Goal: Task Accomplishment & Management: Use online tool/utility

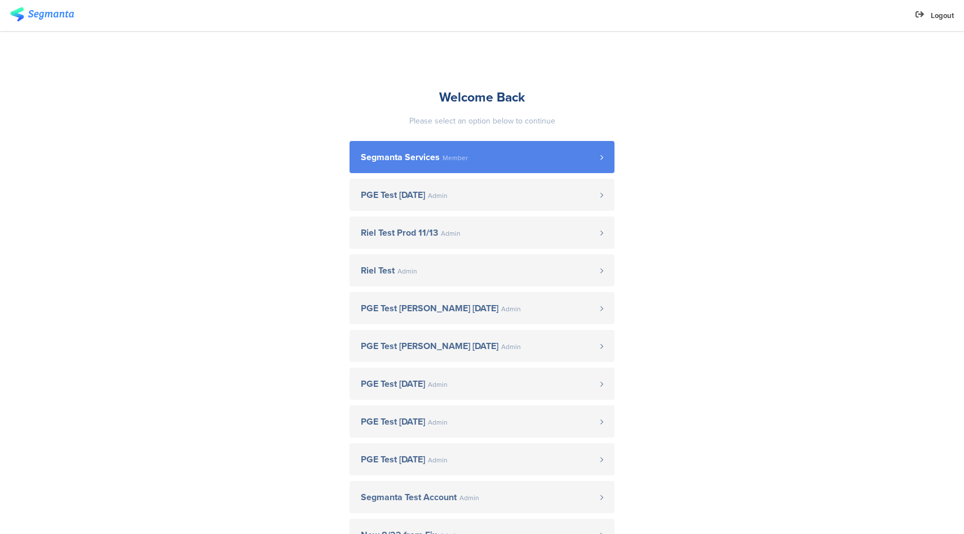
click at [490, 158] on span "Segmanta Services Member" at bounding box center [480, 157] width 239 height 9
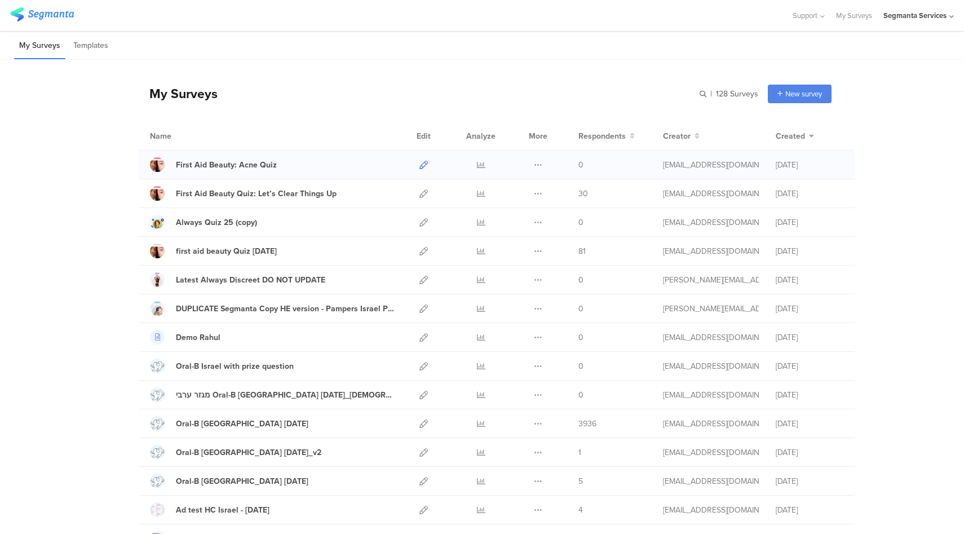
click at [419, 165] on icon at bounding box center [423, 165] width 8 height 8
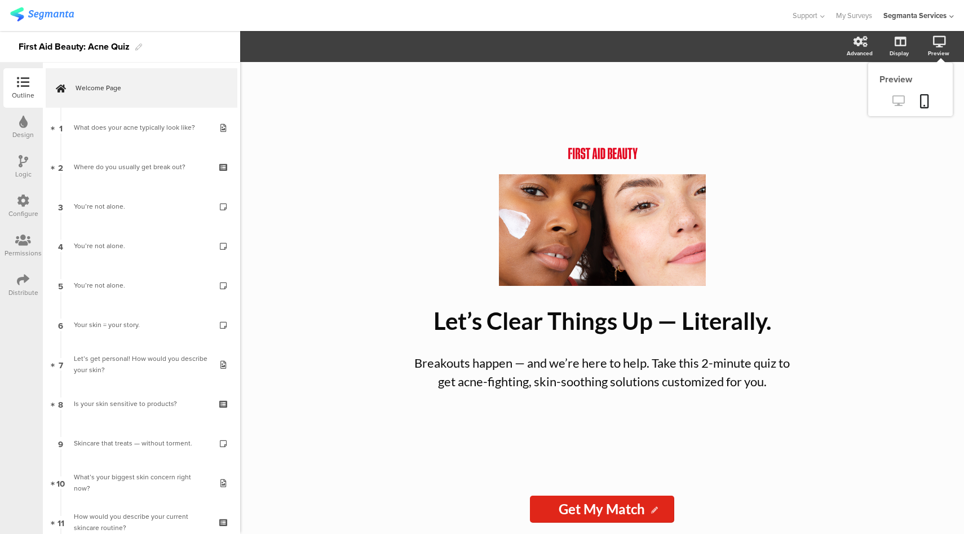
click at [897, 104] on icon at bounding box center [898, 100] width 12 height 11
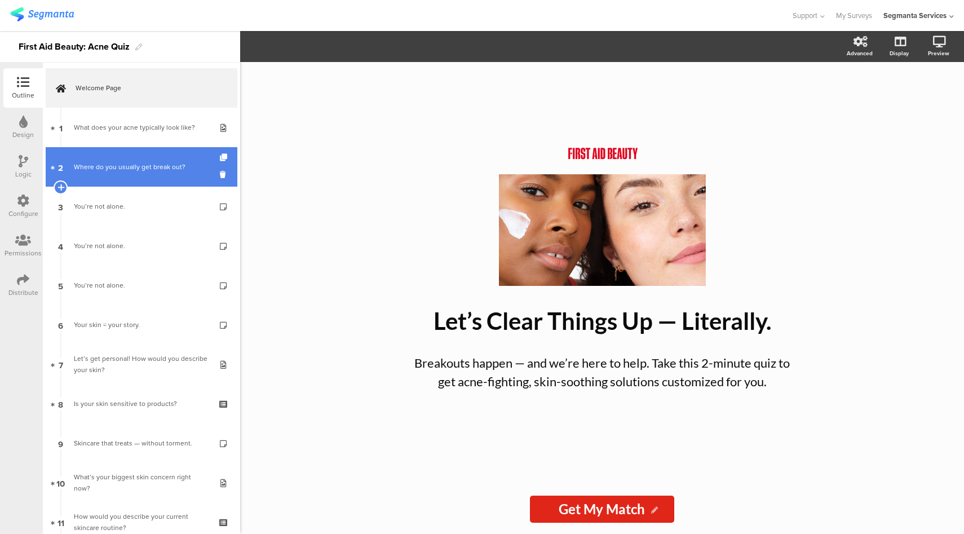
click at [148, 180] on link "2 Where do you usually get break out?" at bounding box center [142, 166] width 192 height 39
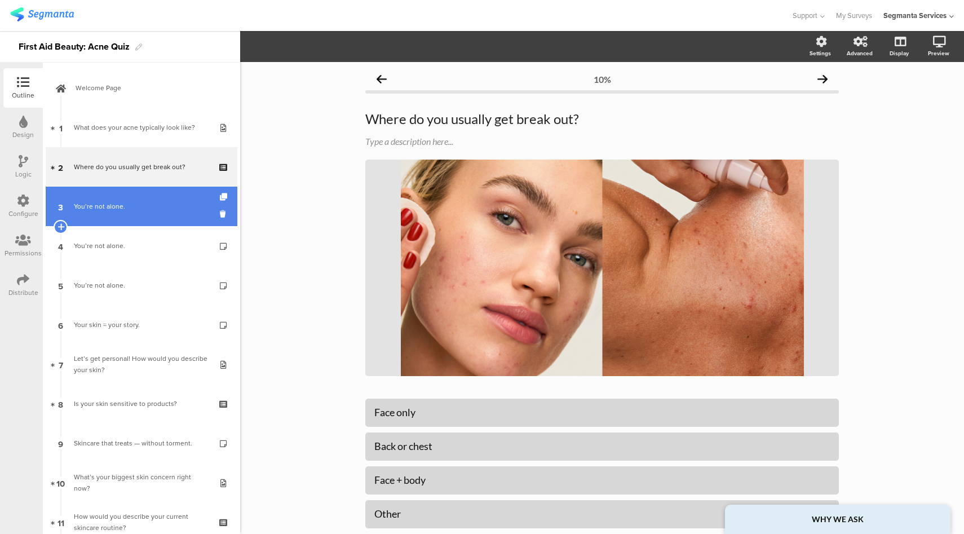
click at [147, 201] on div "You’re not alone." at bounding box center [141, 206] width 135 height 11
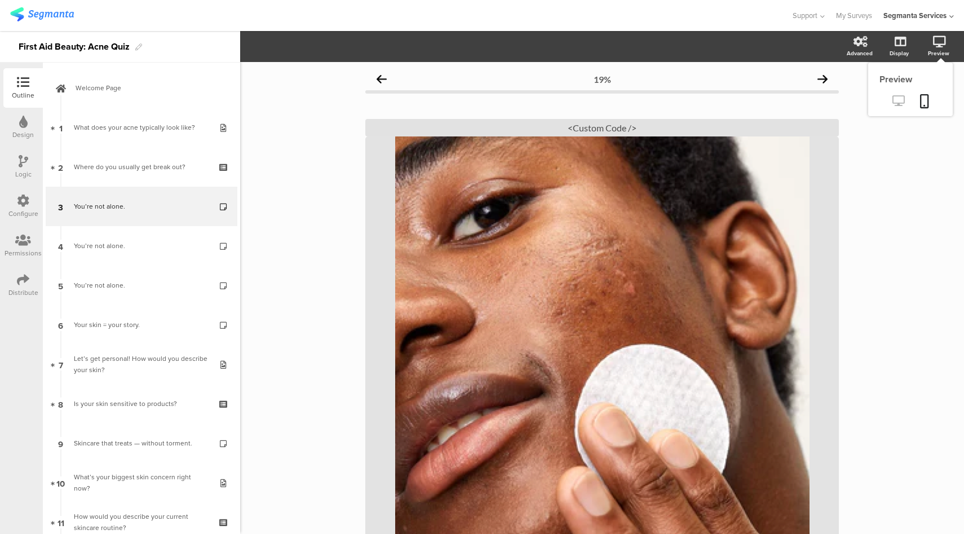
click at [894, 102] on icon at bounding box center [898, 100] width 12 height 11
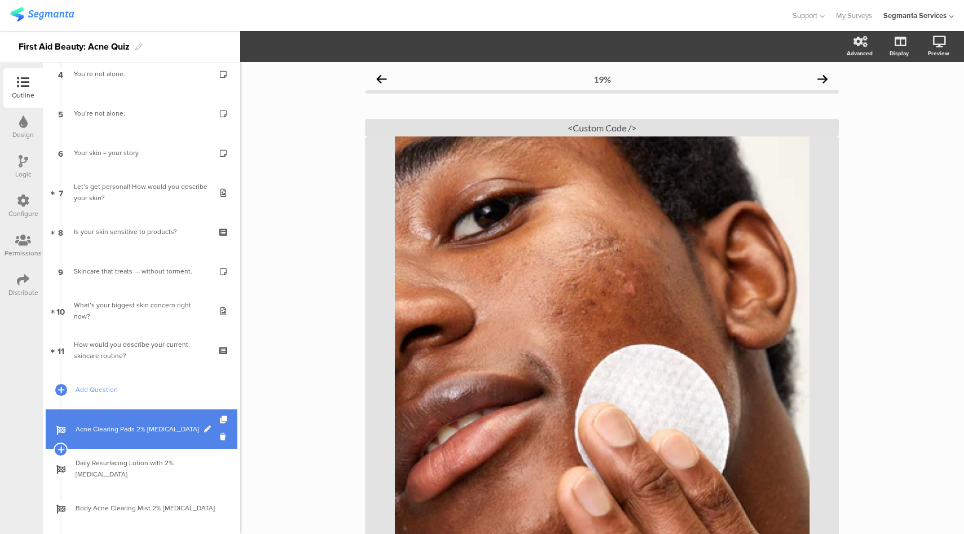
scroll to position [230, 0]
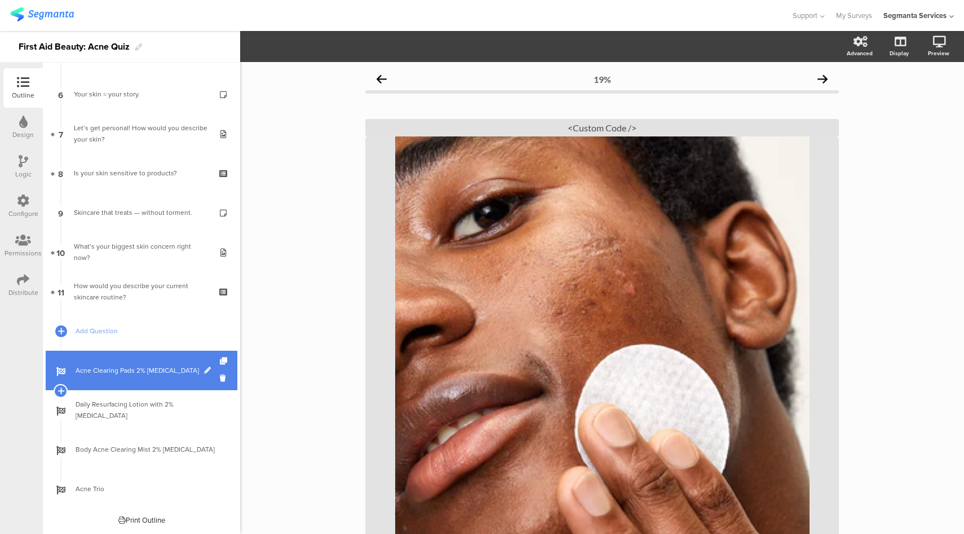
click at [110, 384] on link "Acne Clearing Pads 2% Salicylic Acid" at bounding box center [142, 369] width 192 height 39
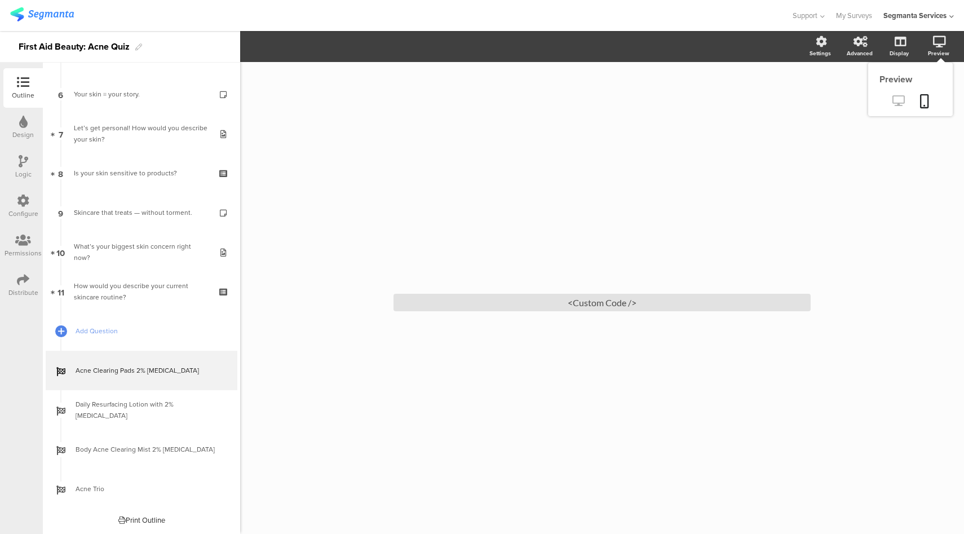
click at [900, 105] on icon at bounding box center [898, 100] width 12 height 11
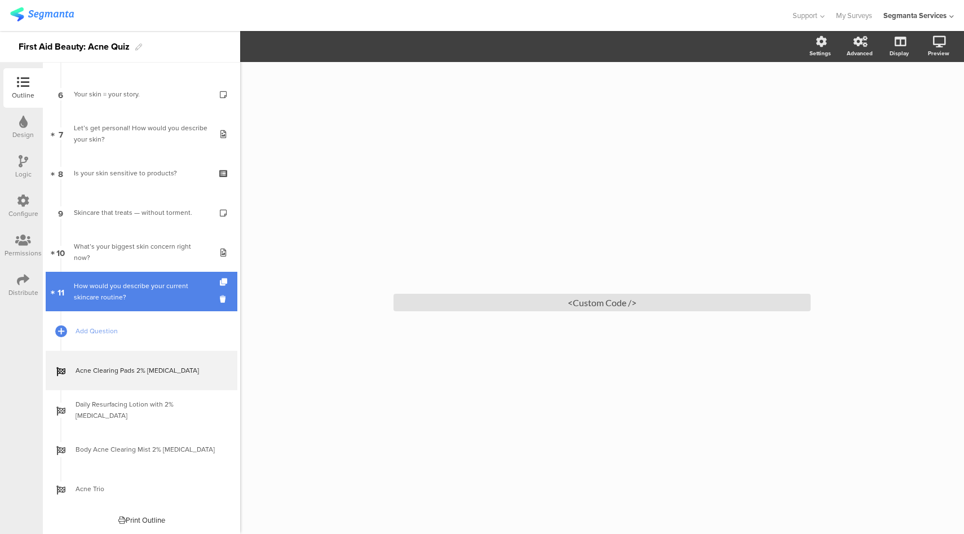
click at [153, 288] on div "How would you describe your current skincare routine?" at bounding box center [141, 291] width 135 height 23
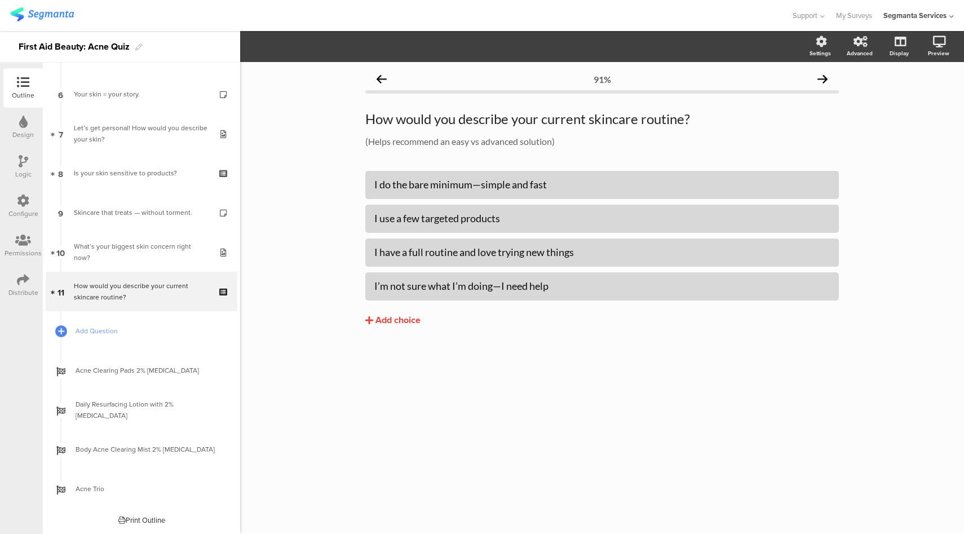
click at [27, 170] on div "Logic" at bounding box center [23, 174] width 16 height 10
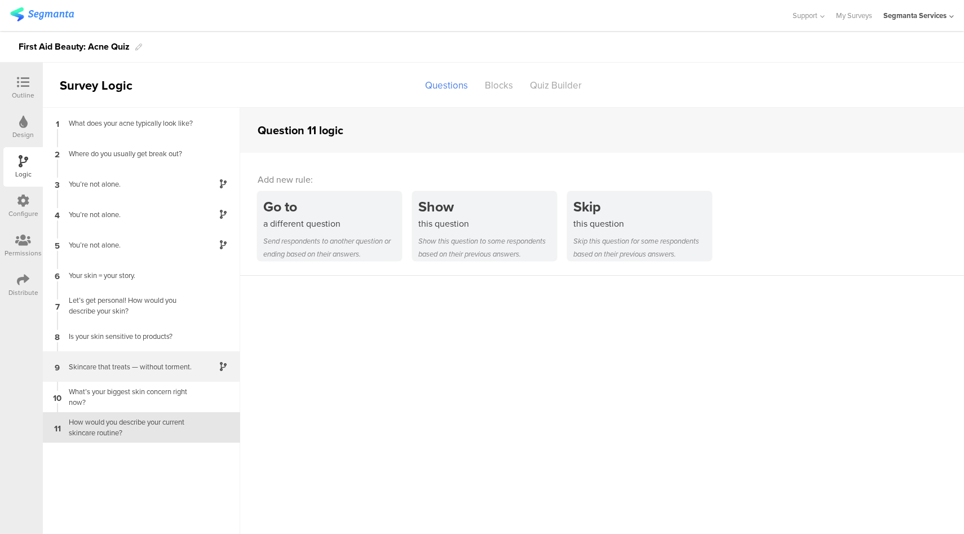
click at [192, 371] on div "9 Skincare that treats — without torment." at bounding box center [141, 366] width 197 height 30
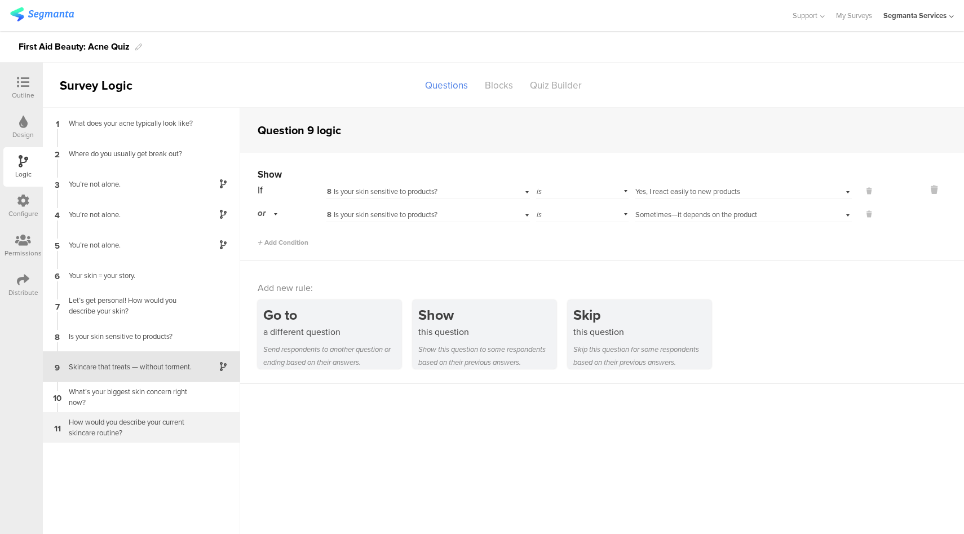
click at [183, 429] on div "How would you describe your current skincare routine?" at bounding box center [132, 426] width 141 height 21
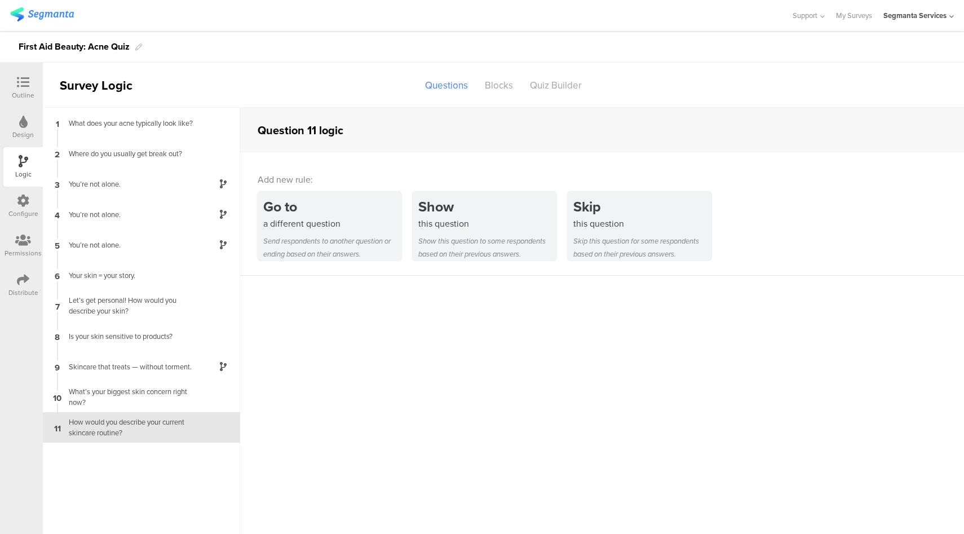
click at [33, 83] on div at bounding box center [23, 83] width 23 height 14
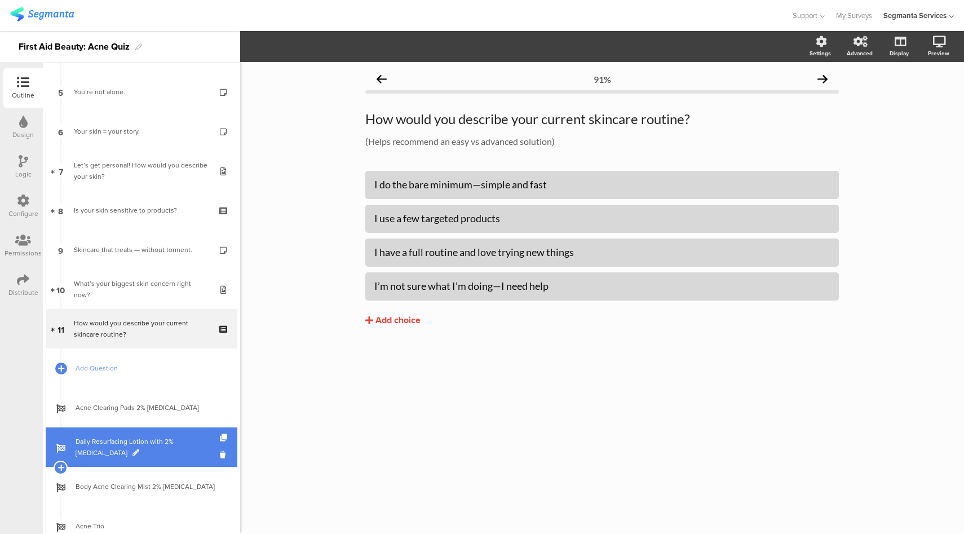
scroll to position [224, 0]
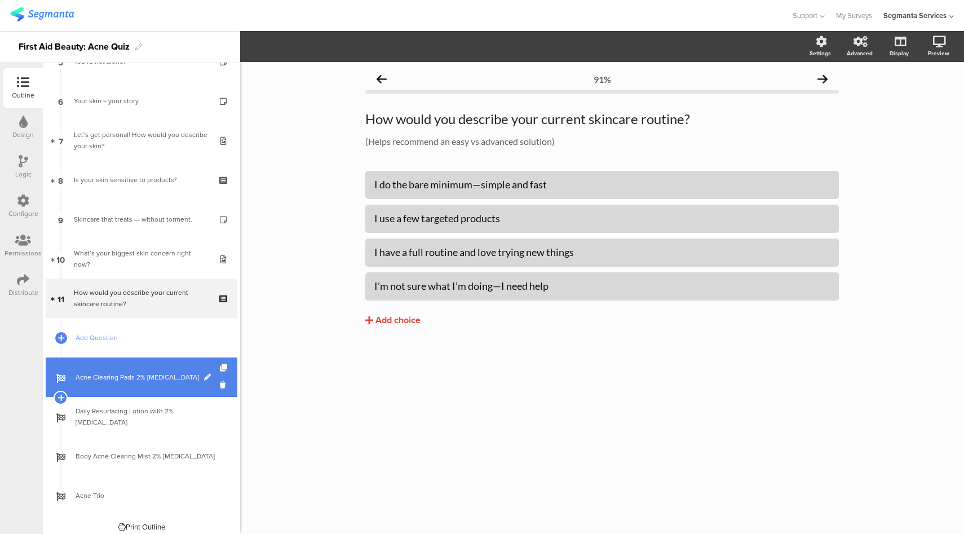
click at [154, 386] on link "Acne Clearing Pads 2% Salicylic Acid" at bounding box center [142, 376] width 192 height 39
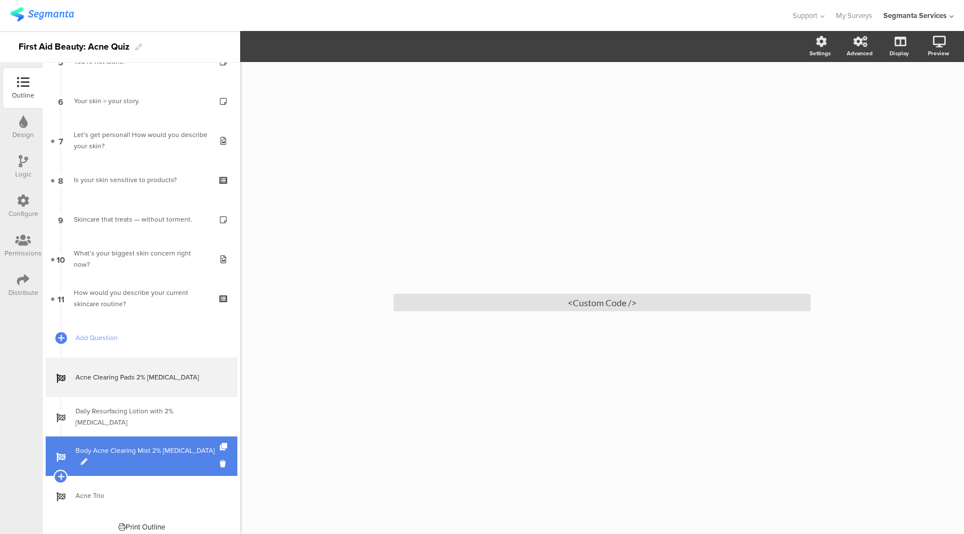
click at [179, 470] on link "Body Acne Clearing Mist 2% Salicylic Acid" at bounding box center [142, 455] width 192 height 39
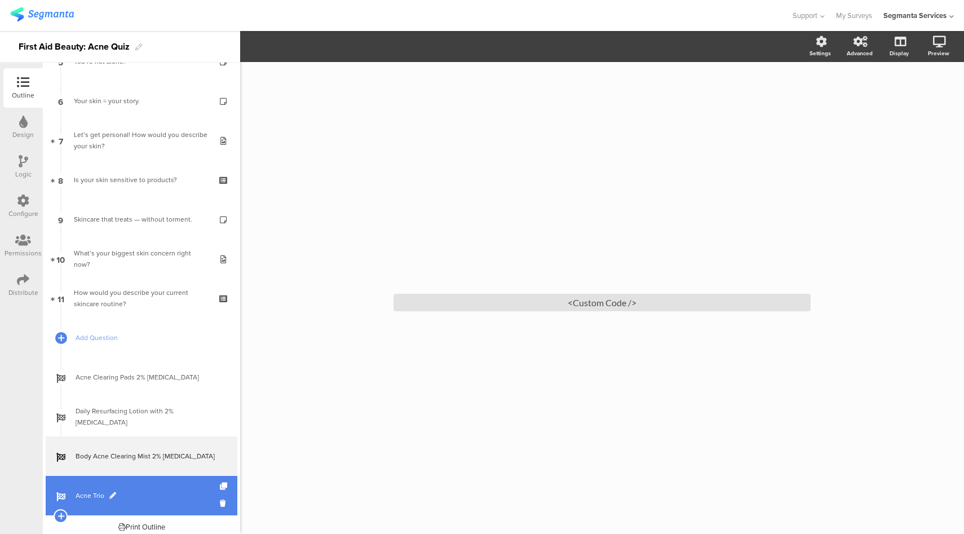
click at [154, 507] on link "Acne Trio" at bounding box center [142, 495] width 192 height 39
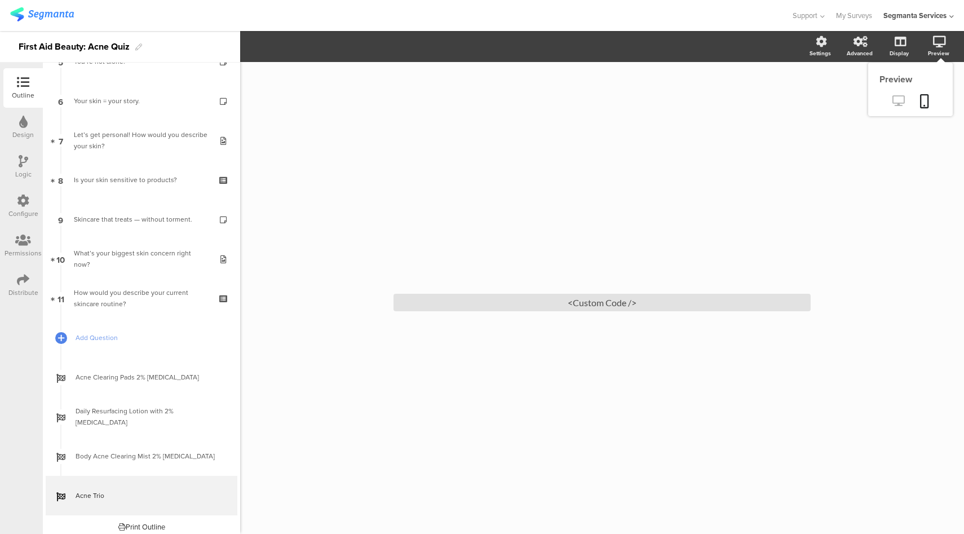
click at [899, 104] on icon at bounding box center [898, 100] width 12 height 11
